Goal: Task Accomplishment & Management: Use online tool/utility

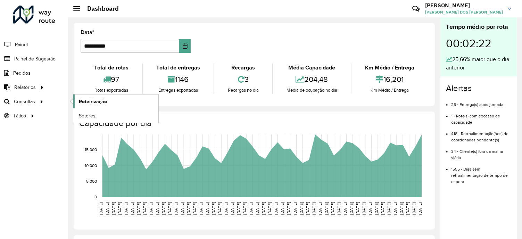
click at [89, 99] on span "Roteirização" at bounding box center [93, 101] width 28 height 7
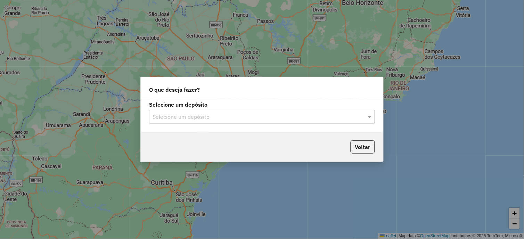
click at [191, 108] on label "Selecione um depósito" at bounding box center [262, 104] width 226 height 8
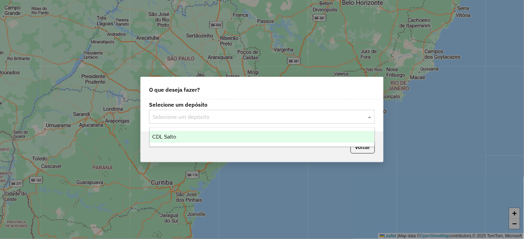
click at [191, 116] on input "text" at bounding box center [255, 117] width 205 height 8
click at [182, 138] on div "CDL Salto" at bounding box center [262, 137] width 225 height 12
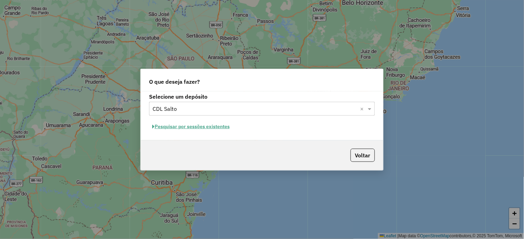
click at [220, 129] on button "Pesquisar por sessões existentes" at bounding box center [191, 126] width 84 height 11
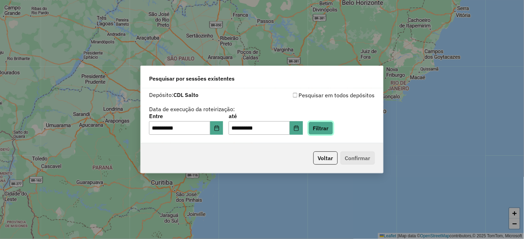
click at [325, 131] on button "Filtrar" at bounding box center [321, 128] width 25 height 13
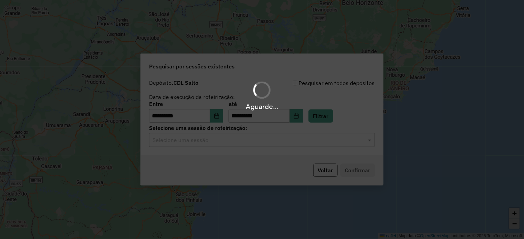
click at [180, 143] on hb-app "**********" at bounding box center [262, 119] width 524 height 239
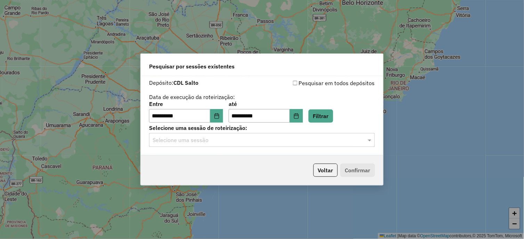
click at [221, 146] on div "Selecione uma sessão" at bounding box center [262, 140] width 226 height 14
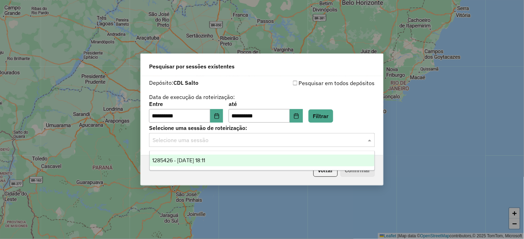
click at [223, 164] on div "1285426 - [DATE] 18:11" at bounding box center [262, 161] width 225 height 12
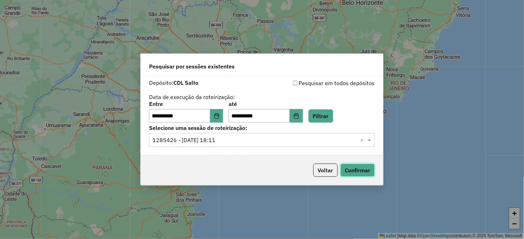
click at [373, 175] on button "Confirmar" at bounding box center [358, 170] width 34 height 13
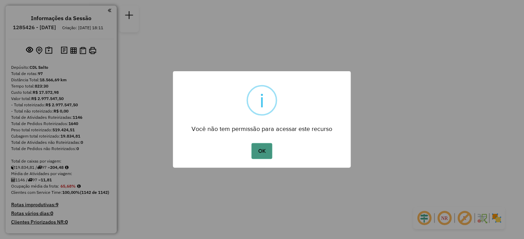
click at [268, 148] on button "OK" at bounding box center [262, 151] width 21 height 16
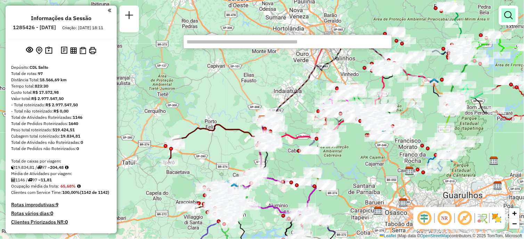
click at [509, 18] on em at bounding box center [509, 15] width 8 height 8
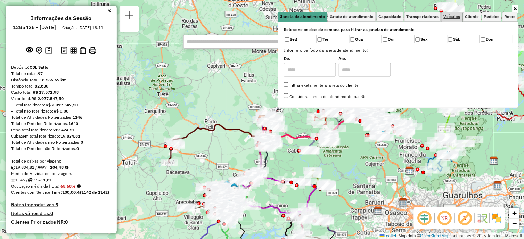
click at [452, 17] on span "Veículos" at bounding box center [452, 17] width 17 height 4
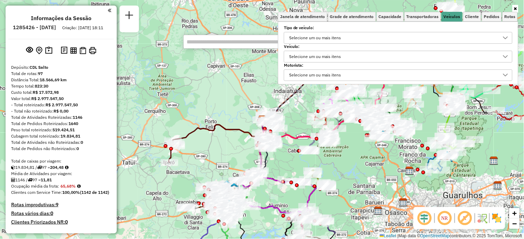
click at [353, 55] on div "Selecione um ou mais itens" at bounding box center [393, 56] width 212 height 11
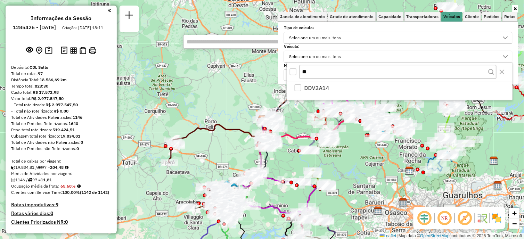
scroll to position [4, 23]
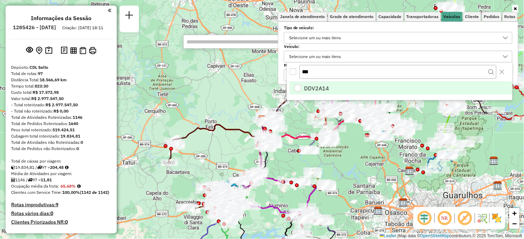
type input "***"
click at [301, 89] on li "DDV2A14" at bounding box center [401, 88] width 223 height 13
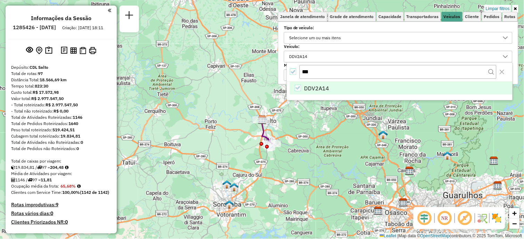
click at [517, 10] on icon at bounding box center [515, 9] width 3 height 4
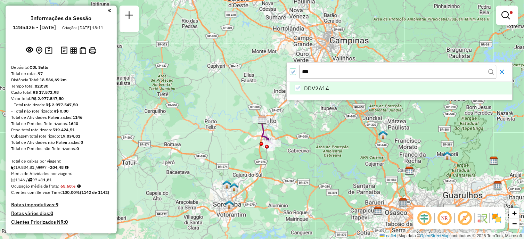
click at [503, 72] on icon "Close" at bounding box center [502, 72] width 6 height 6
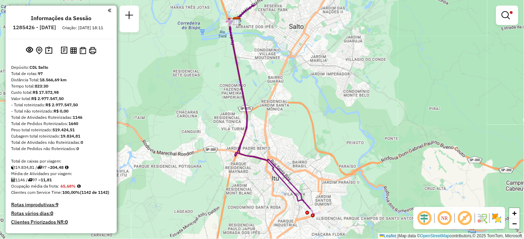
drag, startPoint x: 262, startPoint y: 134, endPoint x: 316, endPoint y: 174, distance: 67.3
click at [323, 178] on div "Limpar filtros Janela de atendimento Grade de atendimento Capacidade Transporta…" at bounding box center [262, 119] width 524 height 239
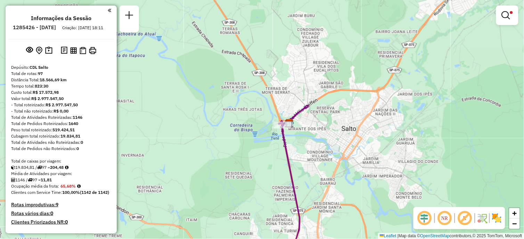
drag, startPoint x: 316, startPoint y: 174, endPoint x: 263, endPoint y: 148, distance: 59.2
click at [340, 211] on div "Limpar filtros Janela de atendimento Grade de atendimento Capacidade Transporta…" at bounding box center [262, 119] width 524 height 239
click at [313, 172] on div "Limpar filtros Janela de atendimento Grade de atendimento Capacidade Transporta…" at bounding box center [262, 119] width 524 height 239
click at [285, 123] on div "Limpar filtros Janela de atendimento Grade de atendimento Capacidade Transporta…" at bounding box center [262, 119] width 524 height 239
click at [297, 182] on div "Limpar filtros Janela de atendimento Grade de atendimento Capacidade Transporta…" at bounding box center [262, 119] width 524 height 239
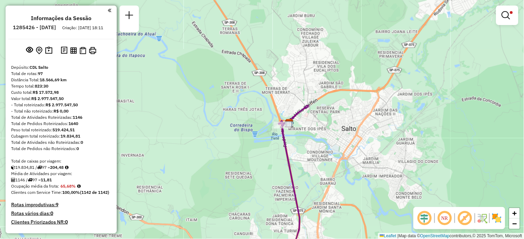
drag, startPoint x: 263, startPoint y: 148, endPoint x: 274, endPoint y: 109, distance: 40.7
click at [267, 168] on div "Limpar filtros Janela de atendimento Grade de atendimento Capacidade Transporta…" at bounding box center [262, 119] width 524 height 239
click at [280, 136] on div "Limpar filtros Janela de atendimento Grade de atendimento Capacidade Transporta…" at bounding box center [262, 119] width 524 height 239
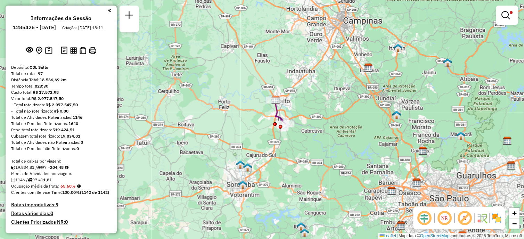
drag, startPoint x: 283, startPoint y: 148, endPoint x: 268, endPoint y: 45, distance: 103.5
click at [268, 45] on div "Limpar filtros Janela de atendimento Grade de atendimento Capacidade Transporta…" at bounding box center [262, 119] width 524 height 239
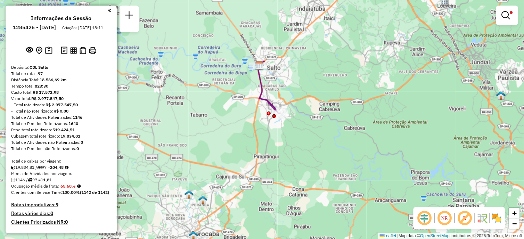
scroll to position [39, 0]
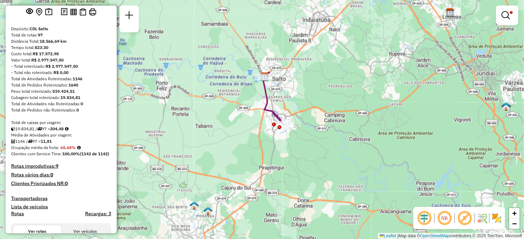
drag, startPoint x: 286, startPoint y: 82, endPoint x: 291, endPoint y: 93, distance: 12.3
click at [291, 93] on div "Limpar filtros Janela de atendimento Grade de atendimento Capacidade Transporta…" at bounding box center [262, 119] width 524 height 239
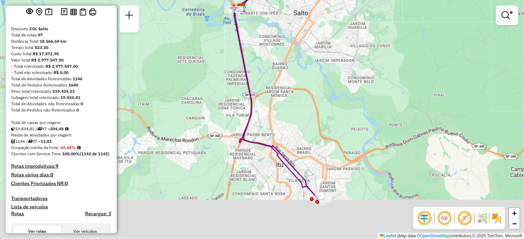
drag, startPoint x: 326, startPoint y: 165, endPoint x: 300, endPoint y: 102, distance: 68.1
click at [300, 102] on div "Limpar filtros Janela de atendimento Grade de atendimento Capacidade Transporta…" at bounding box center [262, 119] width 524 height 239
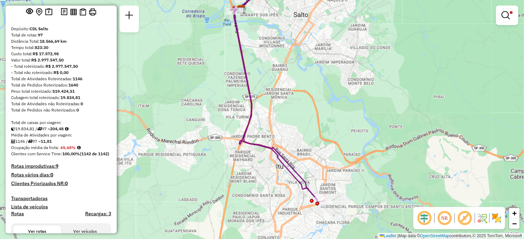
drag, startPoint x: 317, startPoint y: 128, endPoint x: 318, endPoint y: 150, distance: 22.3
click at [318, 150] on div "Limpar filtros Janela de atendimento Grade de atendimento Capacidade Transporta…" at bounding box center [262, 119] width 524 height 239
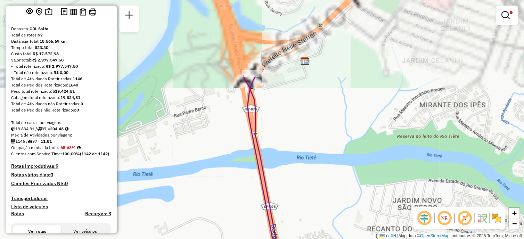
drag, startPoint x: 272, startPoint y: 8, endPoint x: 245, endPoint y: 106, distance: 101.6
click at [248, 106] on icon at bounding box center [272, 218] width 49 height 287
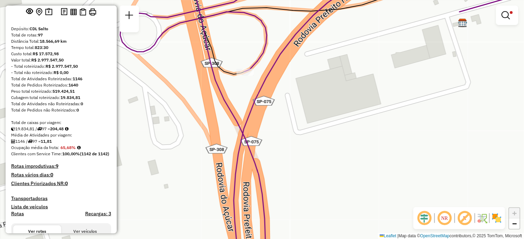
drag, startPoint x: 250, startPoint y: 79, endPoint x: 250, endPoint y: 91, distance: 11.8
click at [250, 91] on div "Limpar filtros Janela de atendimento Grade de atendimento Capacidade Transporta…" at bounding box center [262, 119] width 524 height 239
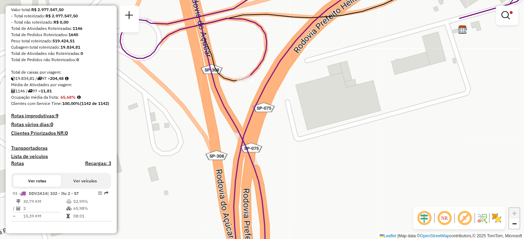
scroll to position [0, 0]
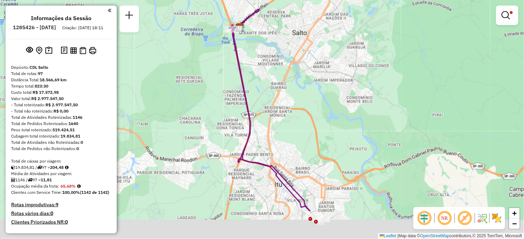
drag, startPoint x: 276, startPoint y: 101, endPoint x: 268, endPoint y: 48, distance: 53.5
click at [268, 48] on div "Limpar filtros Janela de atendimento Grade de atendimento Capacidade Transporta…" at bounding box center [262, 119] width 524 height 239
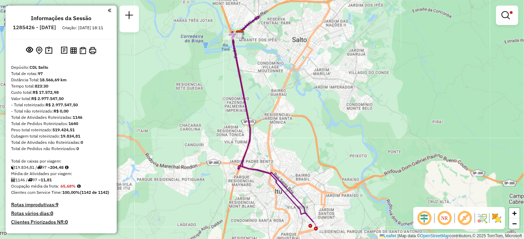
drag, startPoint x: 267, startPoint y: 54, endPoint x: 267, endPoint y: 63, distance: 9.0
click at [267, 63] on div "Limpar filtros Janela de atendimento Grade de atendimento Capacidade Transporta…" at bounding box center [262, 119] width 524 height 239
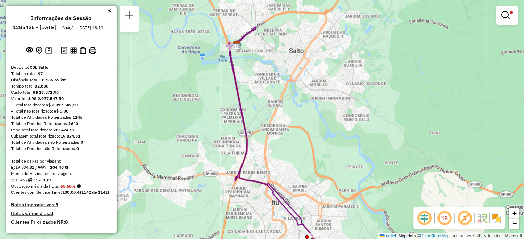
drag, startPoint x: 222, startPoint y: 55, endPoint x: 219, endPoint y: 65, distance: 10.7
click at [219, 65] on div "Limpar filtros Janela de atendimento Grade de atendimento Capacidade Transporta…" at bounding box center [262, 119] width 524 height 239
click at [305, 55] on div "Limpar filtros Janela de atendimento Grade de atendimento Capacidade Transporta…" at bounding box center [262, 119] width 524 height 239
